Goal: Feedback & Contribution: Submit feedback/report problem

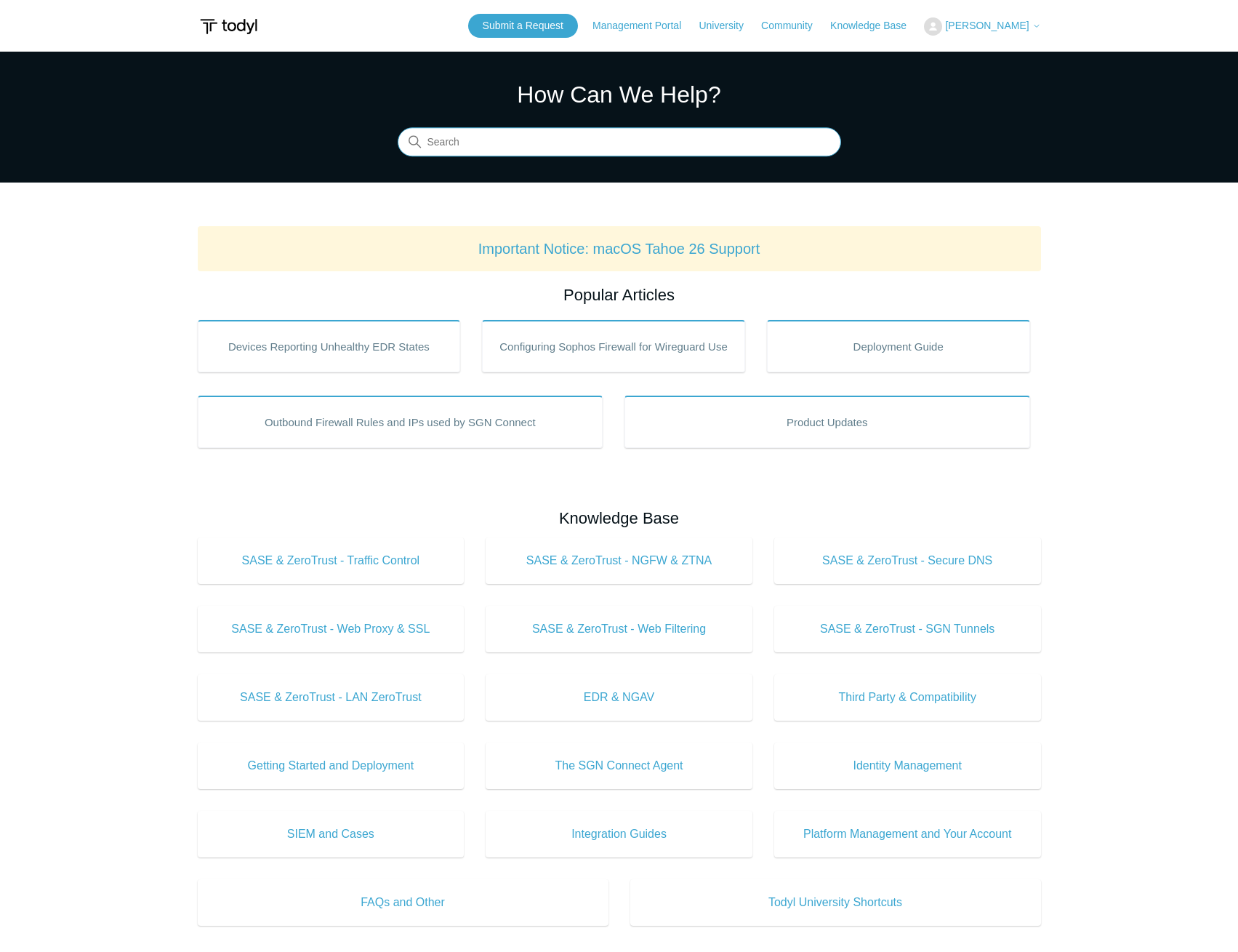
click at [691, 147] on input "Search" at bounding box center [619, 143] width 444 height 29
click at [531, 26] on link "Submit a Request" at bounding box center [522, 26] width 110 height 24
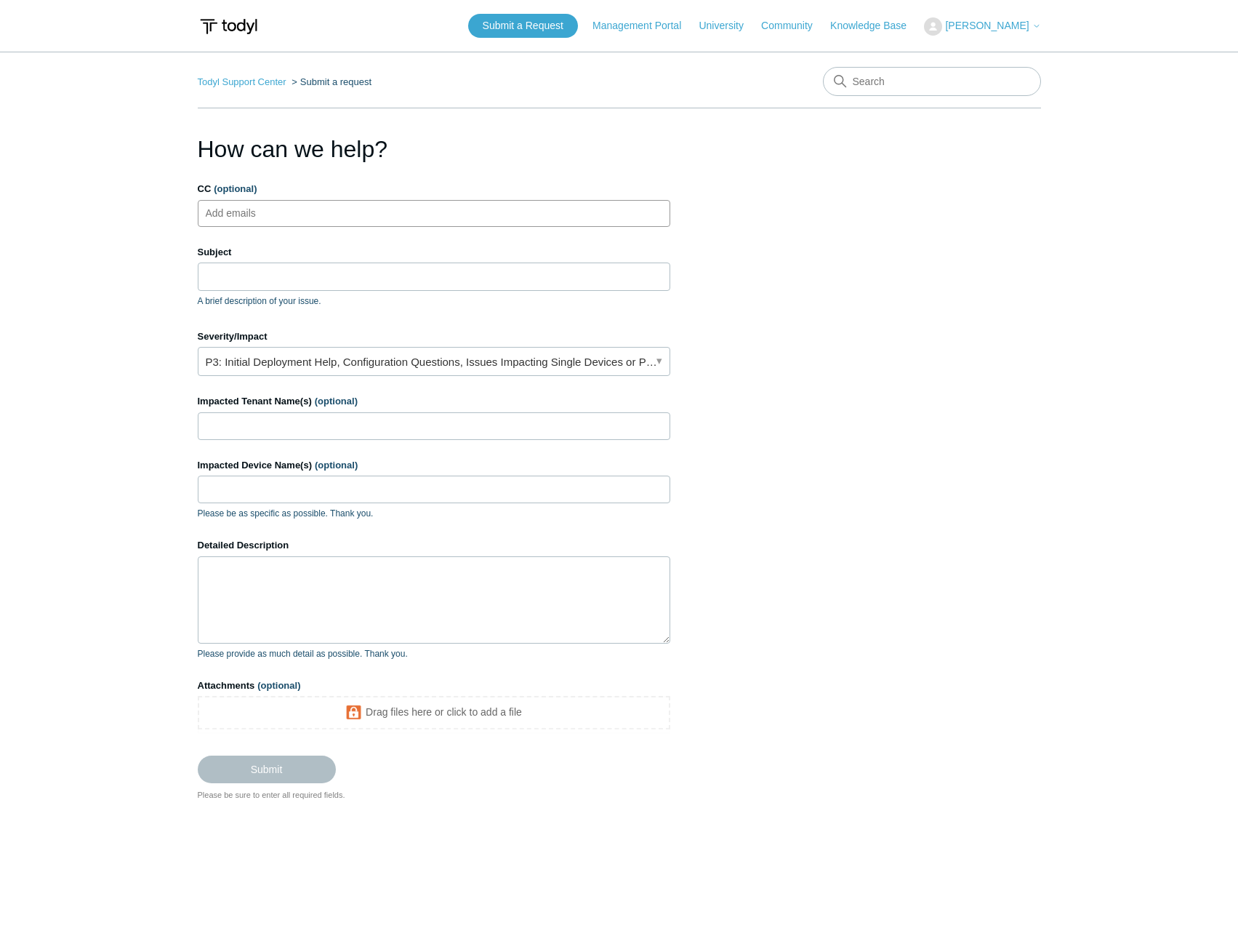
drag, startPoint x: 282, startPoint y: 218, endPoint x: 160, endPoint y: 208, distance: 122.4
click at [160, 208] on main "Todyl Support Center Submit a request How can we help? CC (optional) Add emails…" at bounding box center [619, 480] width 1238 height 857
click at [240, 266] on input "Subject" at bounding box center [434, 276] width 473 height 28
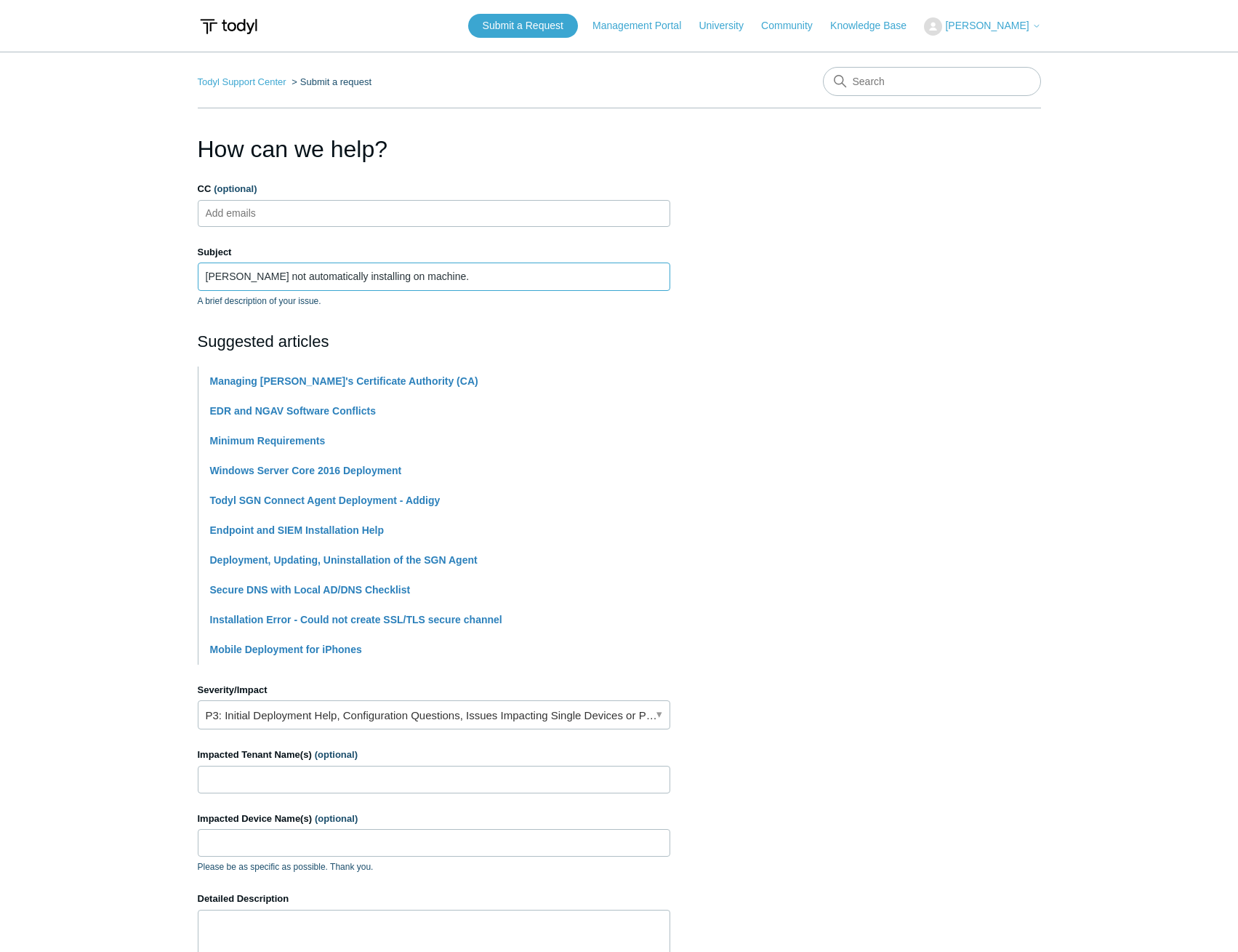
type input "[PERSON_NAME] not automatically installing on machine."
click at [25, 562] on main "Todyl Support Center Submit a request How can we help? CC (optional) Add emails…" at bounding box center [619, 603] width 1238 height 1103
click at [604, 709] on link "P3: Initial Deployment Help, Configuration Questions, Issues Impacting Single D…" at bounding box center [434, 715] width 473 height 29
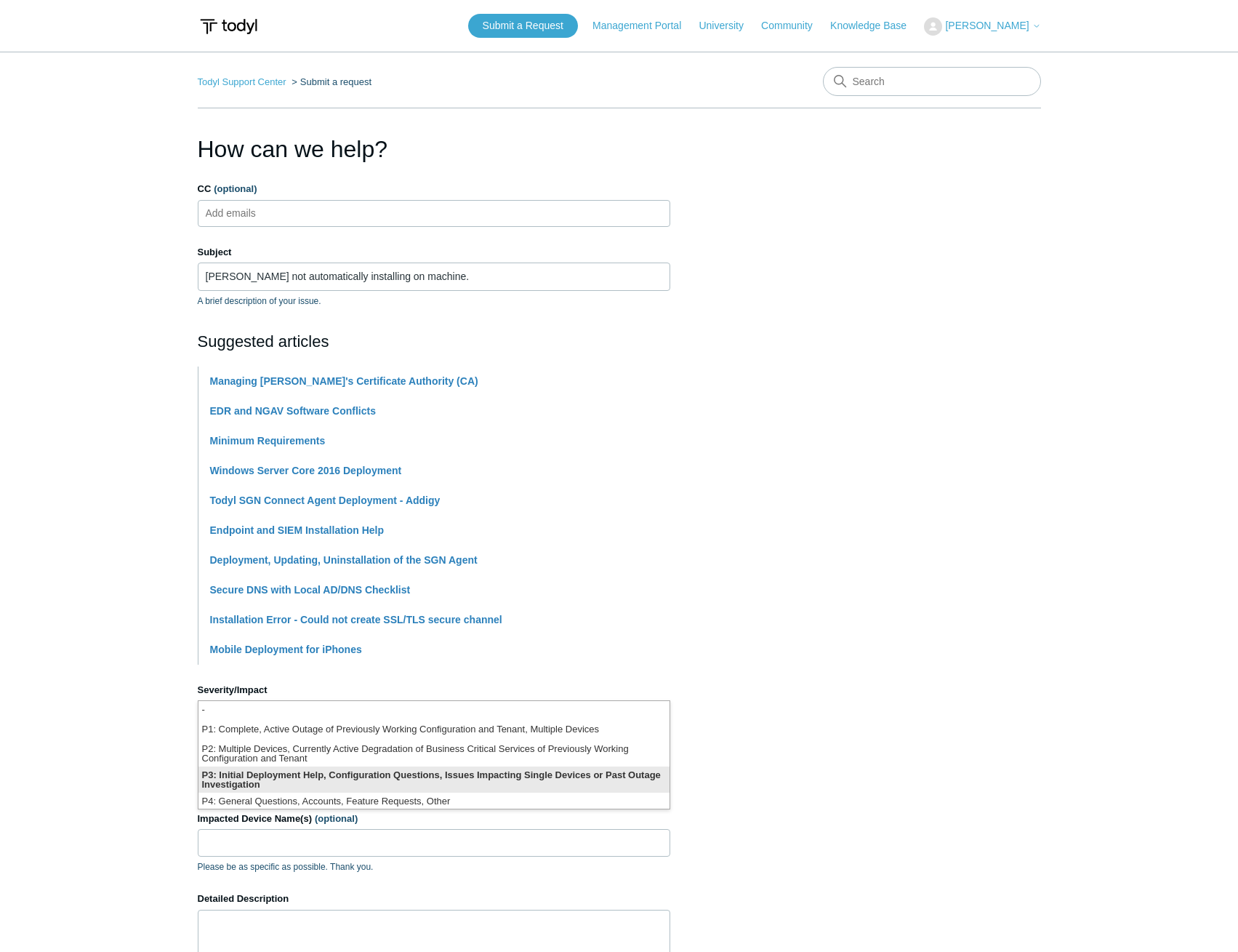
click at [430, 780] on li "P3: Initial Deployment Help, Configuration Questions, Issues Impacting Single D…" at bounding box center [434, 780] width 471 height 26
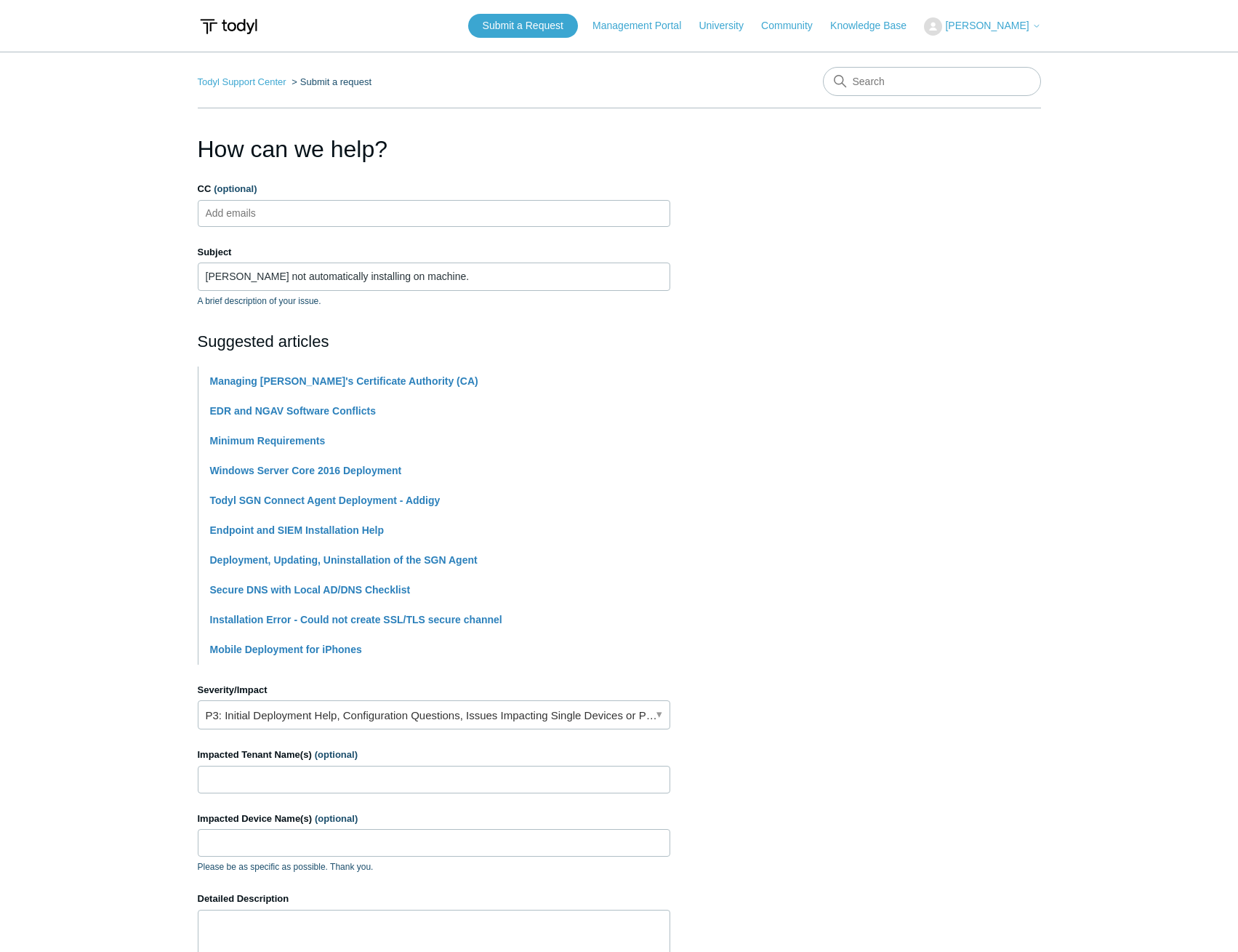
click at [937, 774] on section "How can we help? CC (optional) Add emails Subject Todyl not automatically insta…" at bounding box center [619, 643] width 844 height 1023
click at [243, 774] on input "Impacted Tenant Name(s) (optional)" at bounding box center [434, 780] width 473 height 28
type input "[PERSON_NAME] Ventures Op CO"
click at [233, 850] on input "Impacted Device Name(s) (optional)" at bounding box center [434, 843] width 473 height 28
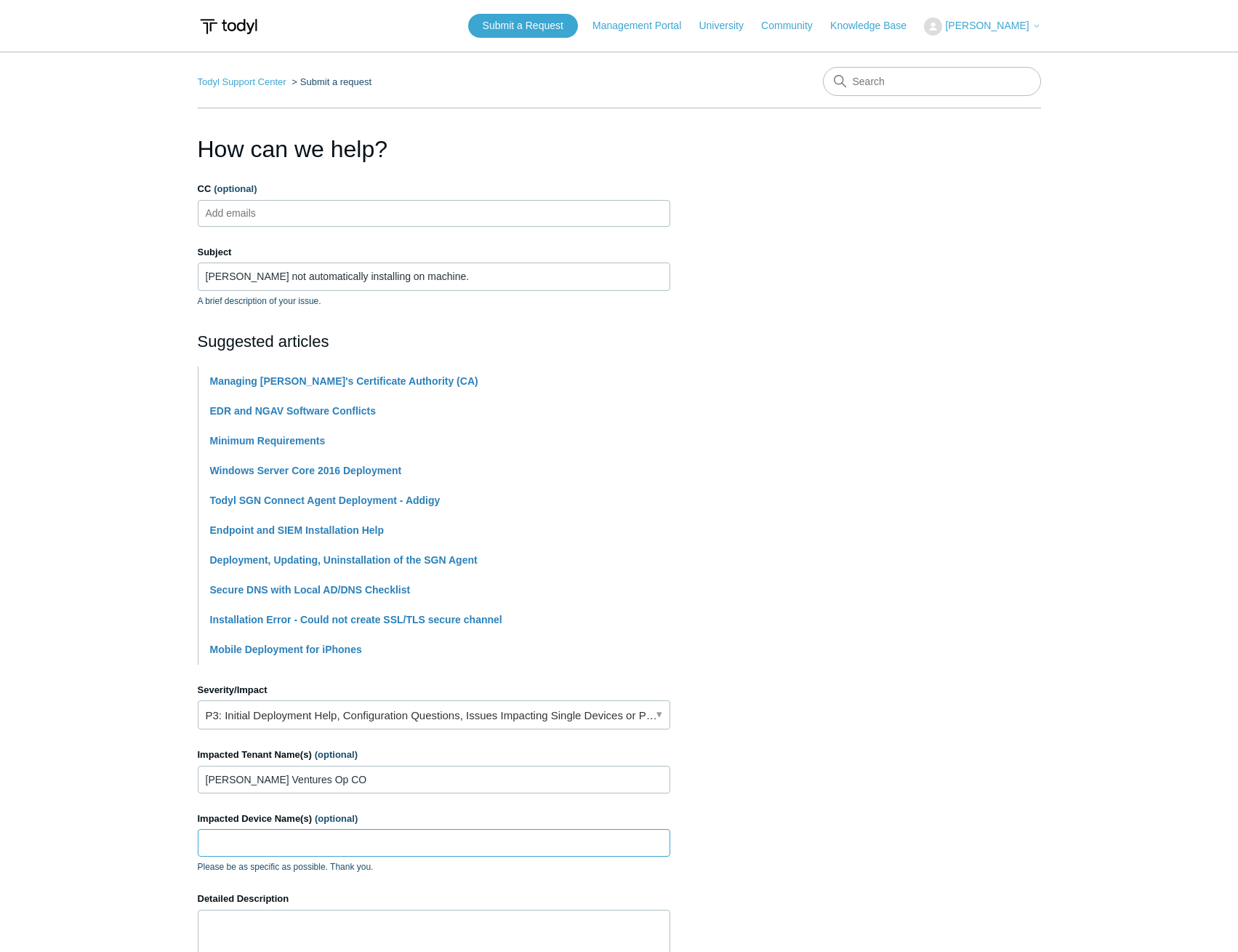
paste input "LV-LT-FORBES"
click at [346, 843] on input "LV-LT-FORBES/" at bounding box center [434, 843] width 473 height 28
paste input "CFJ-2025"
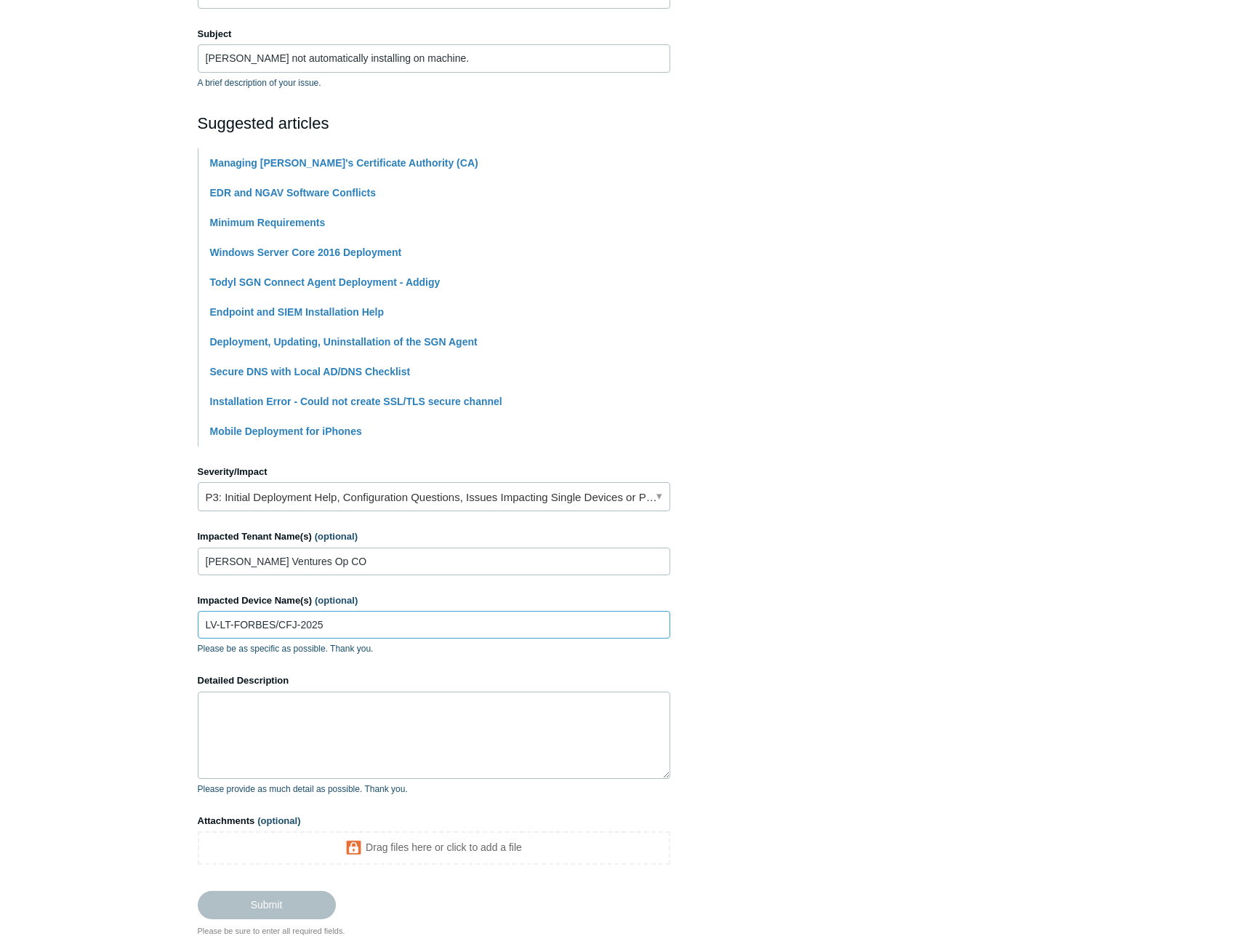
type input "LV-LT-FORBES/CFJ-2025"
click at [272, 728] on textarea "Detailed Description" at bounding box center [434, 735] width 473 height 87
click at [386, 709] on textarea "Todyl is not installing on computer." at bounding box center [434, 735] width 473 height 87
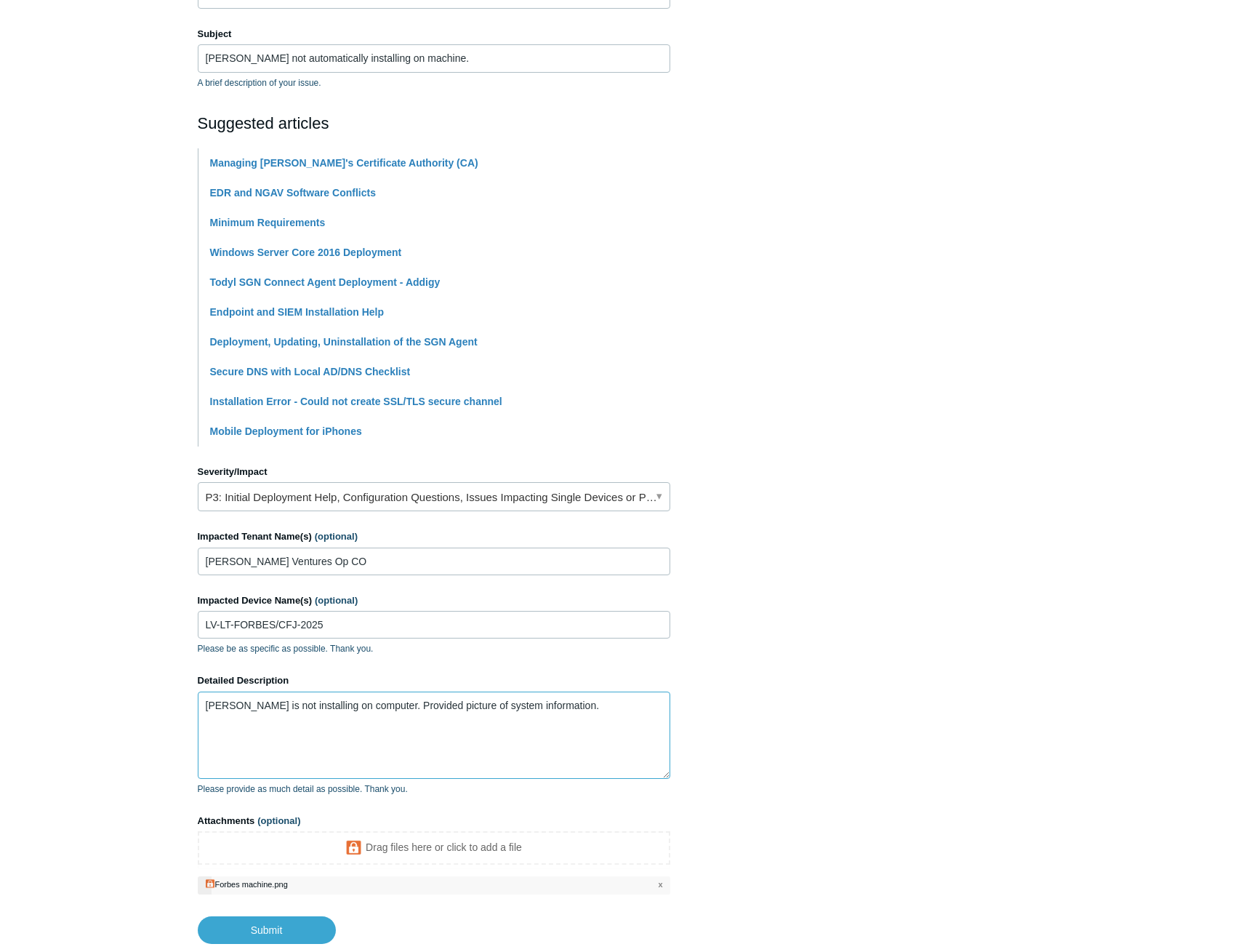
click at [571, 712] on textarea "Todyl is not installing on computer. Provided picture of system information." at bounding box center [434, 735] width 473 height 87
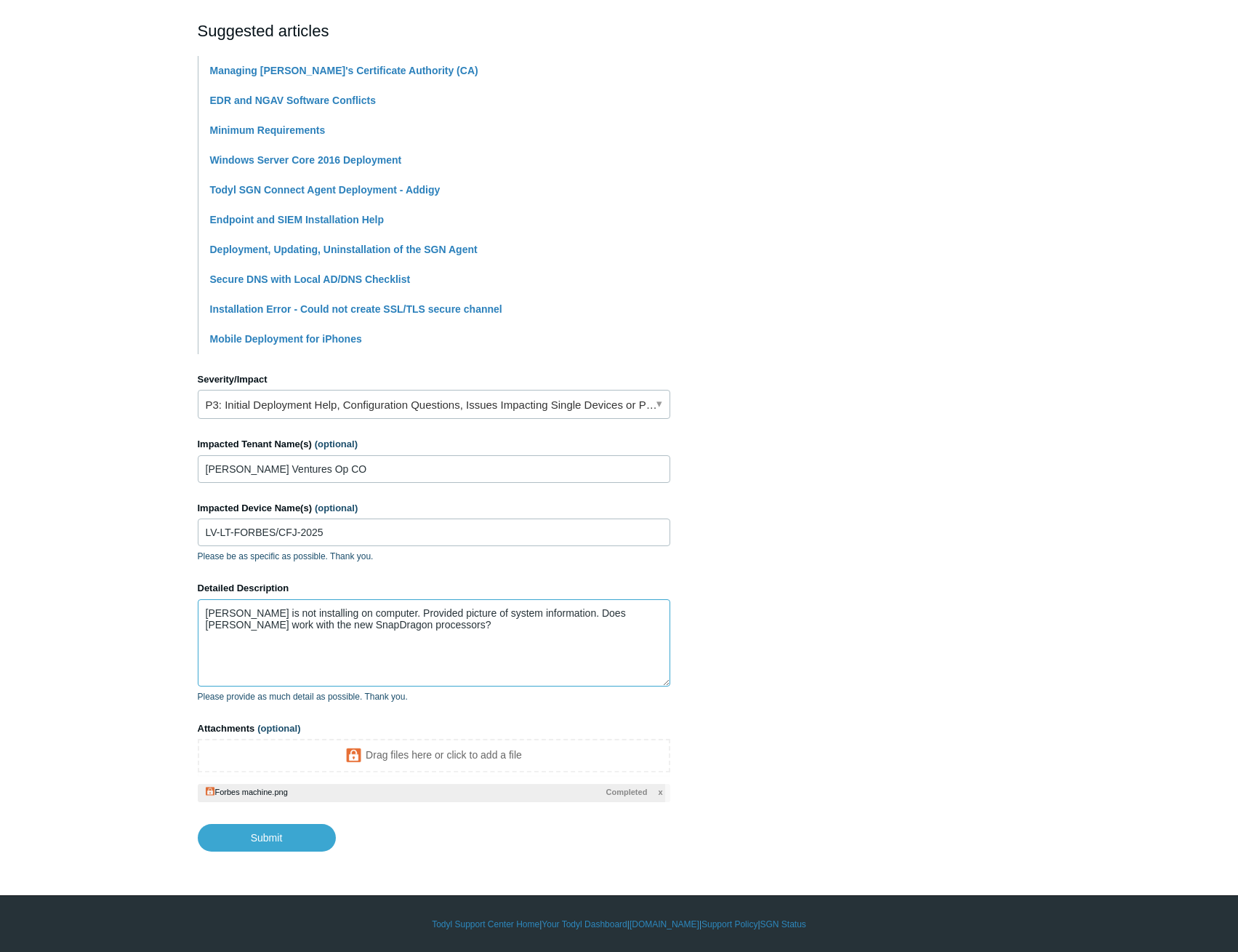
scroll to position [311, 0]
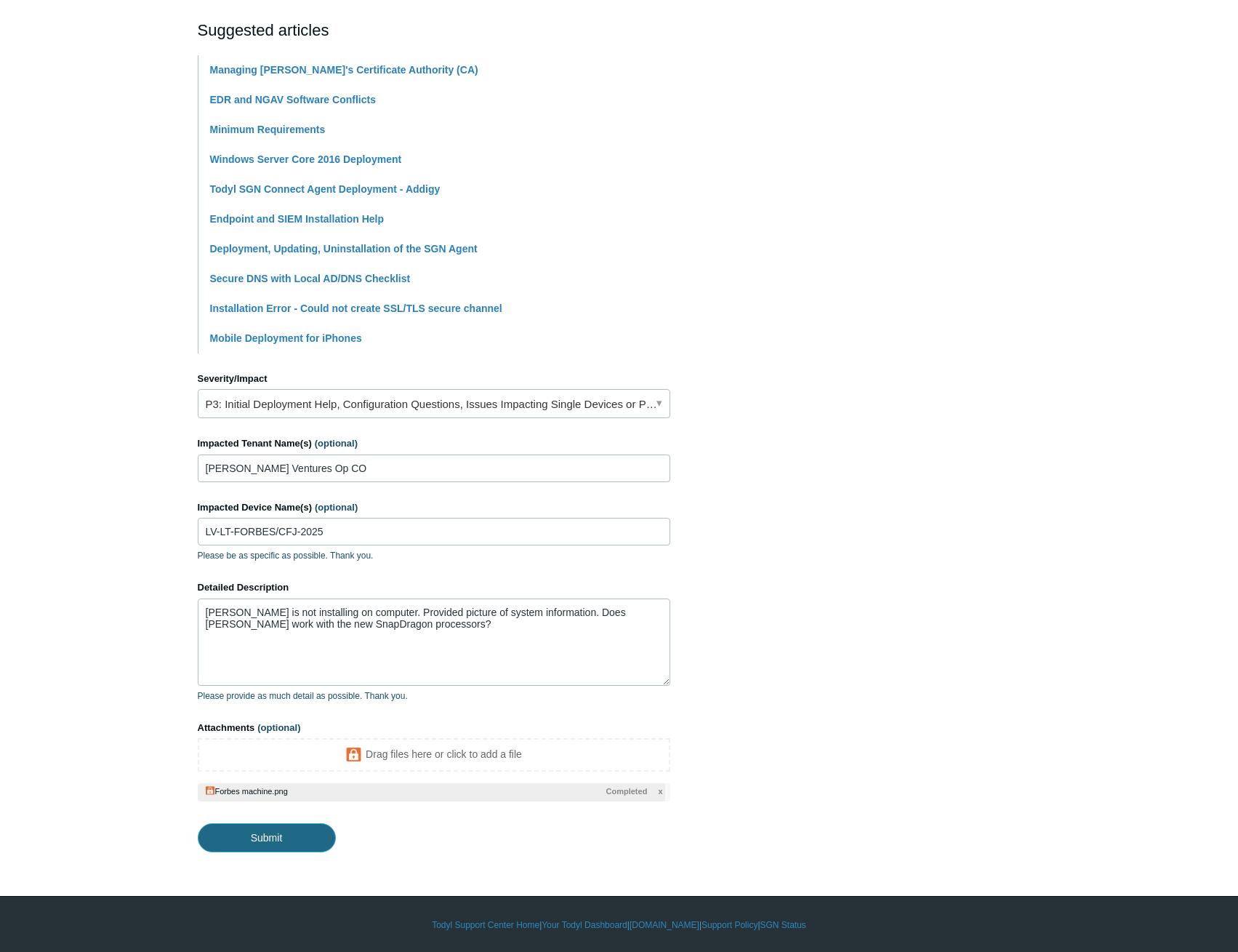
click at [242, 831] on input "Submit" at bounding box center [266, 838] width 138 height 29
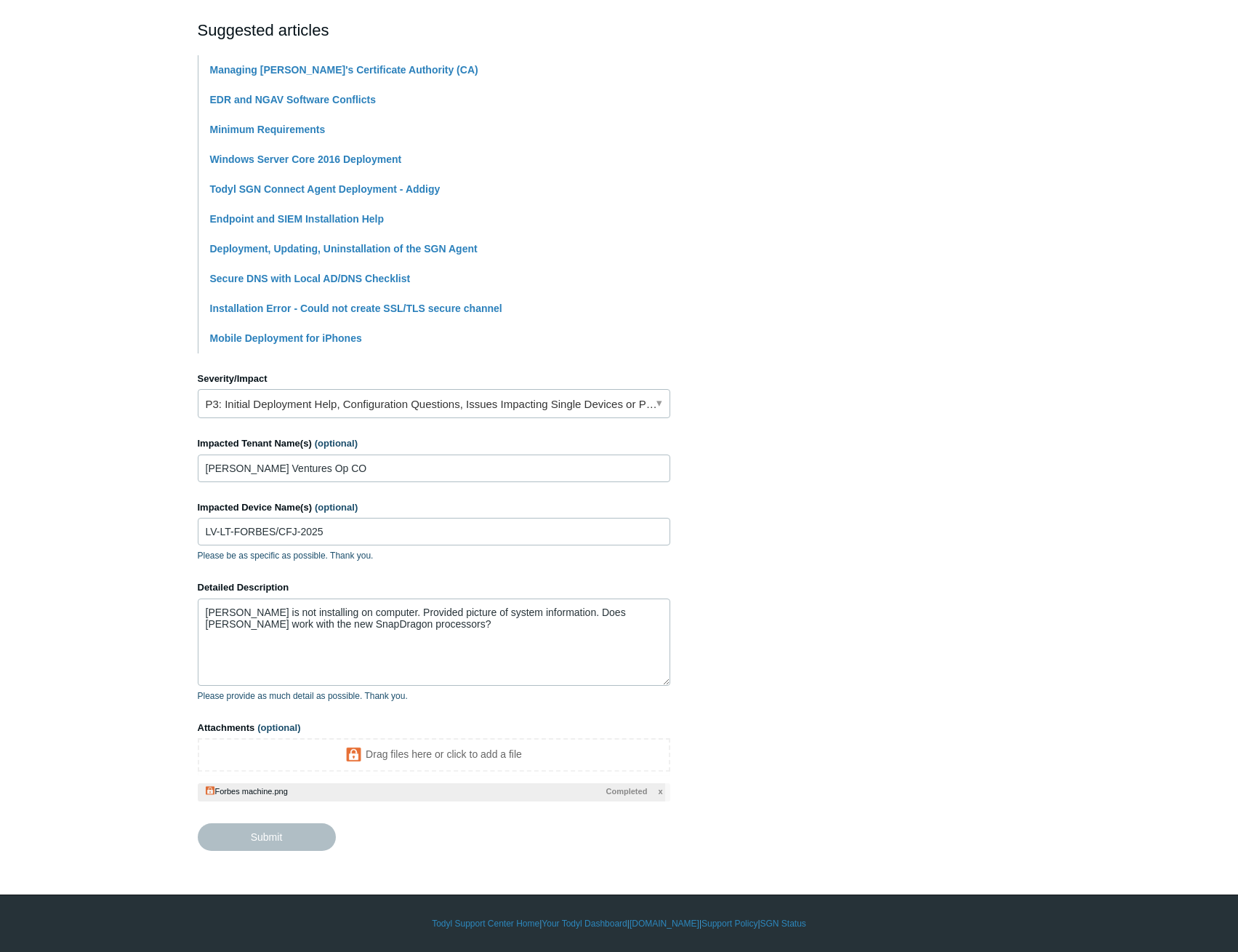
type textarea "Todyl is not installing on computer. Provided picture of system information. Do…"
